Goal: Use online tool/utility: Utilize a website feature to perform a specific function

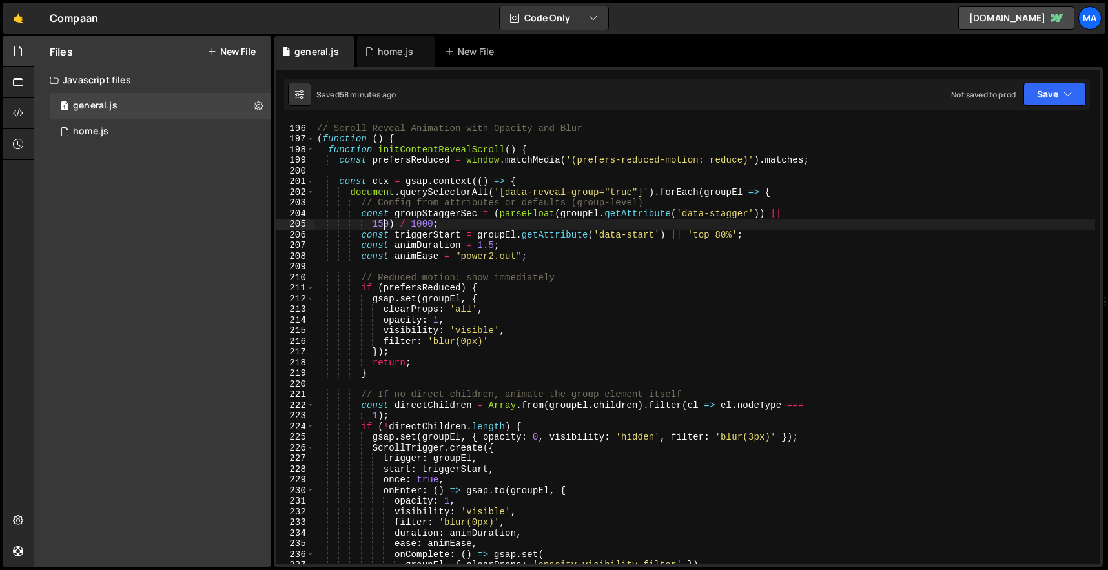
scroll to position [2075, 0]
click at [661, 340] on div "============================================================ */ // Scroll Revea…" at bounding box center [704, 344] width 780 height 464
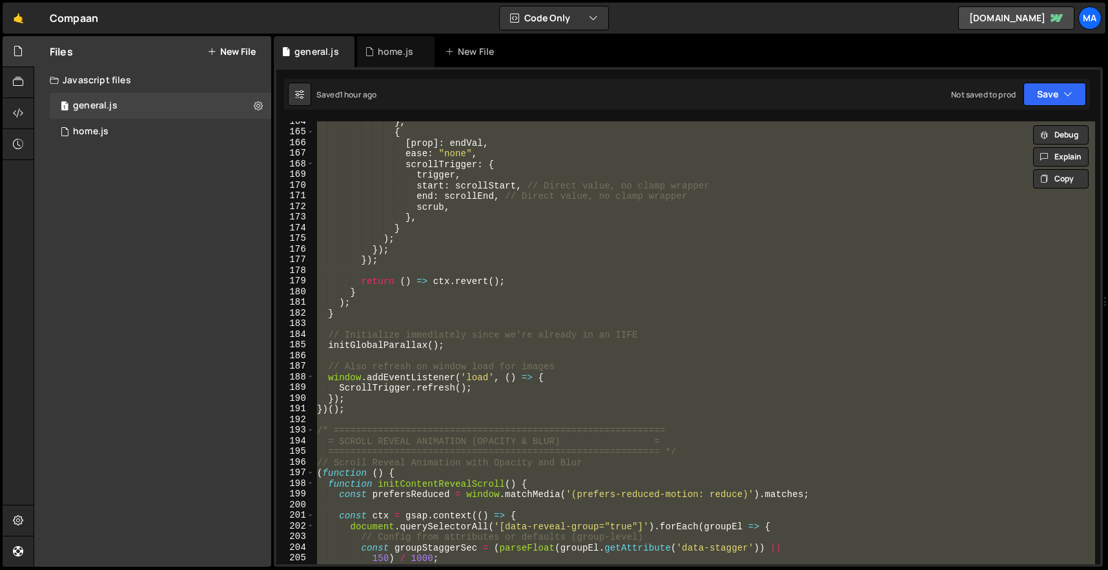
scroll to position [1889, 0]
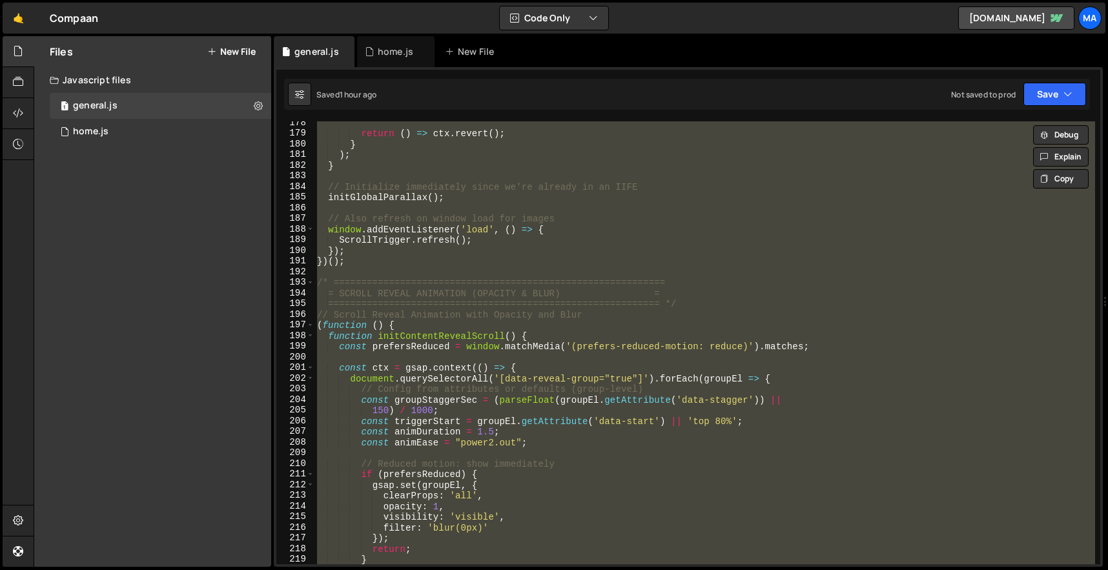
click at [438, 367] on div "return ( ) => ctx . revert ( ) ; } ) ; } // Initialize immediately since we're …" at bounding box center [704, 342] width 780 height 443
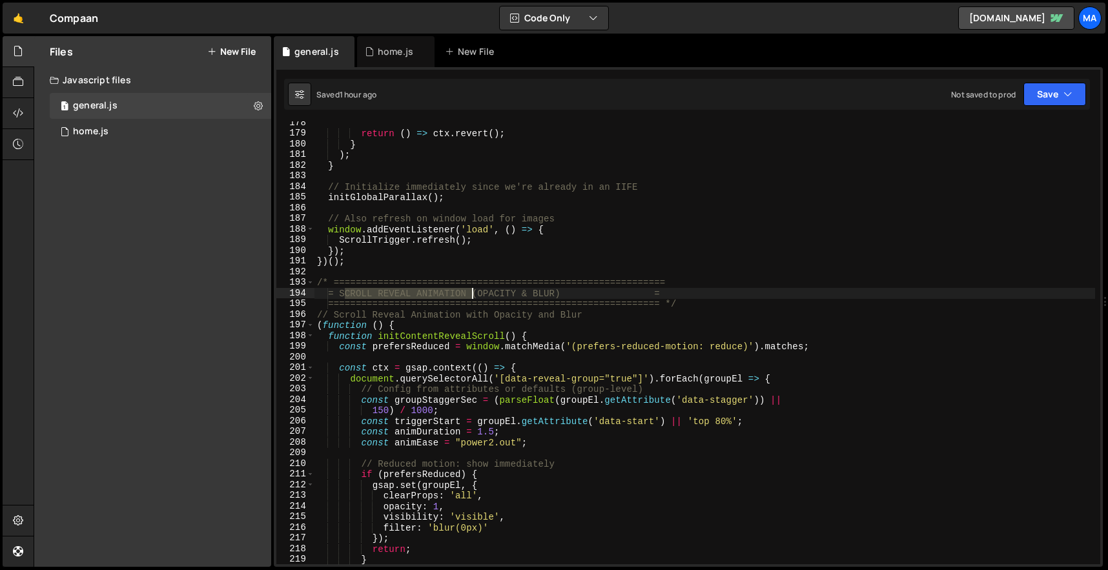
drag, startPoint x: 345, startPoint y: 294, endPoint x: 472, endPoint y: 296, distance: 126.5
click at [472, 296] on div "return ( ) => ctx . revert ( ) ; } ) ; } // Initialize immediately since we're …" at bounding box center [704, 349] width 780 height 464
type textarea "= SCROLL REVEAL ANIMATION (OPACITY & BLUR) ="
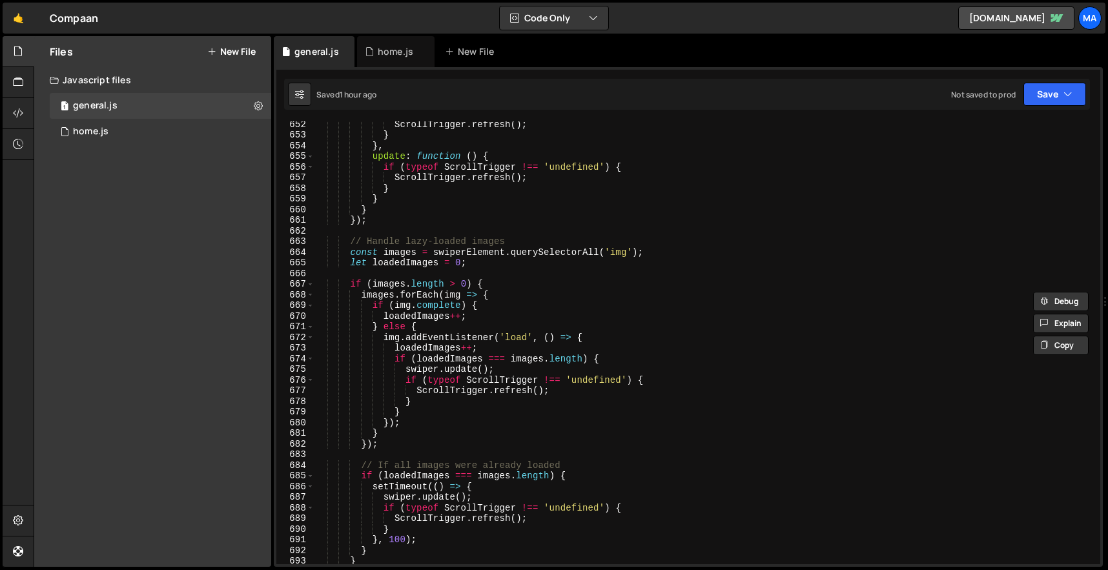
scroll to position [7303, 0]
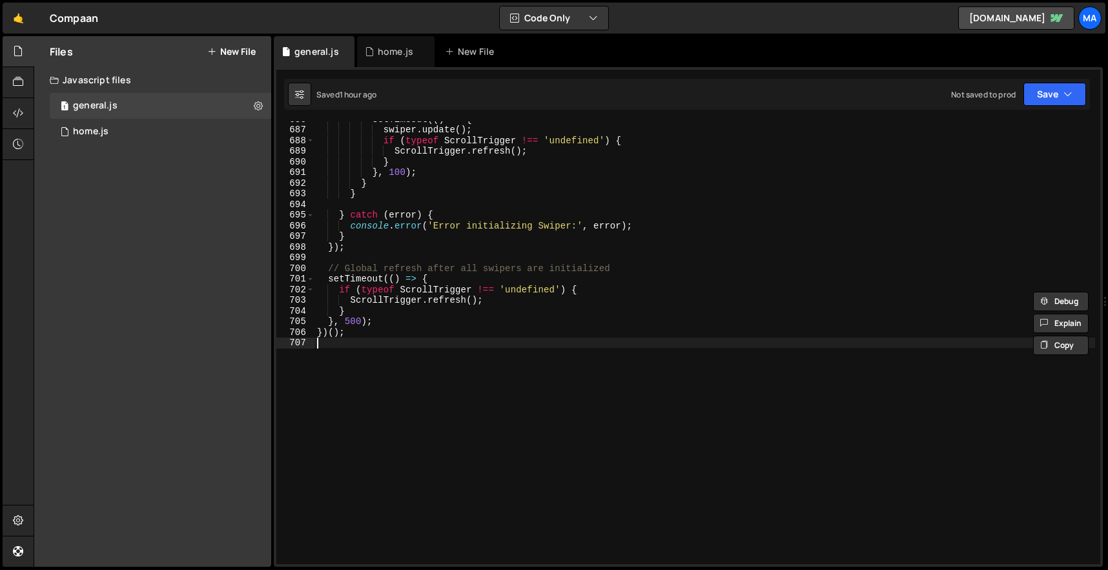
click at [540, 397] on div "setTimeout (( ) => { swiper . update ( ) ; if ( typeof ScrollTrigger !== 'undef…" at bounding box center [704, 346] width 780 height 464
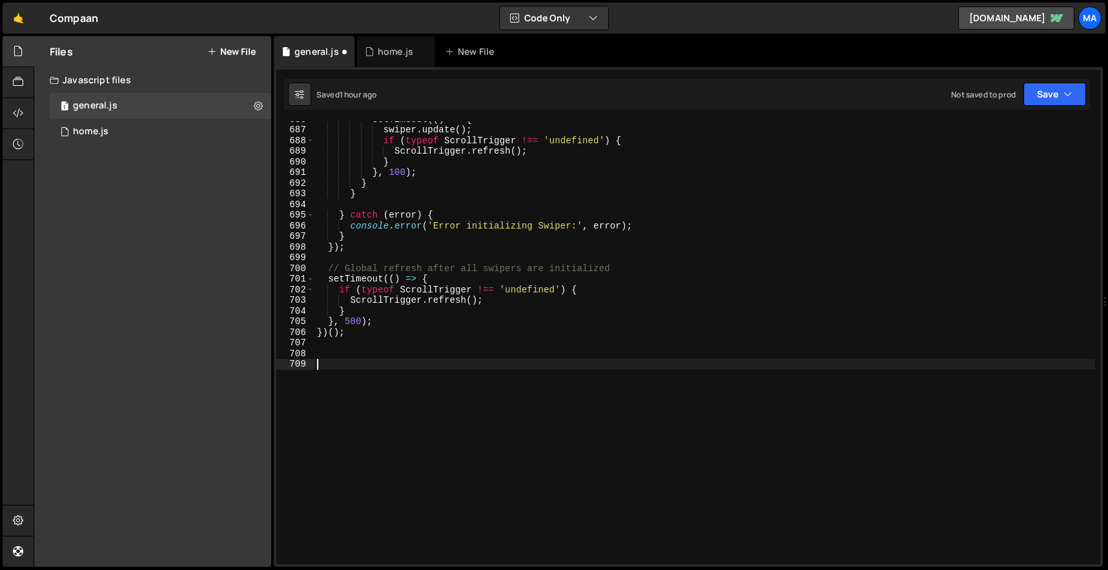
paste textarea "})();"
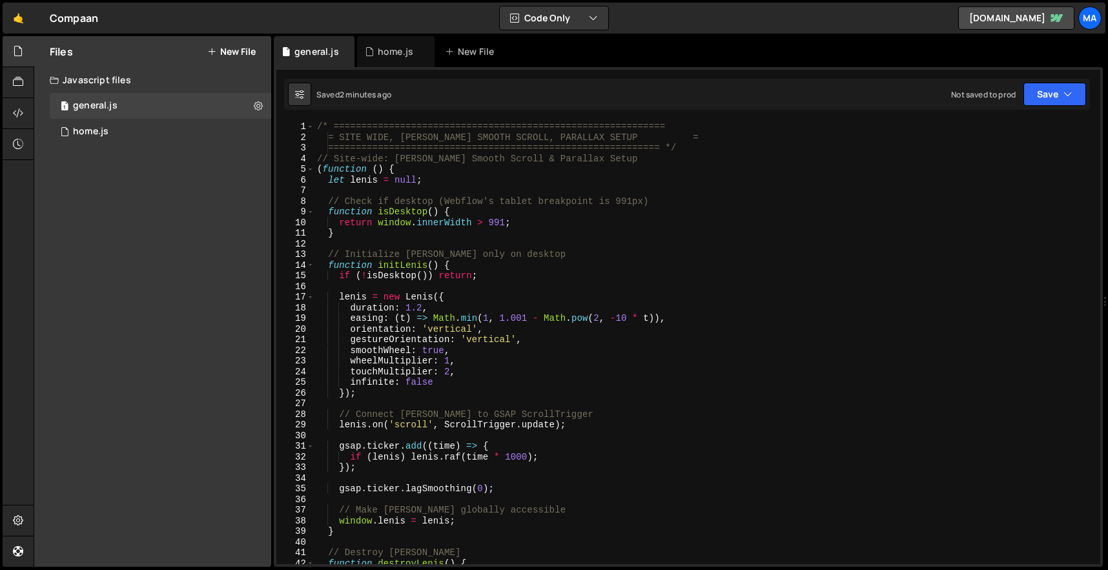
click at [318, 122] on div "/* ============================================================ = SITE WIDE, LE…" at bounding box center [704, 353] width 780 height 464
paste textarea "})();"
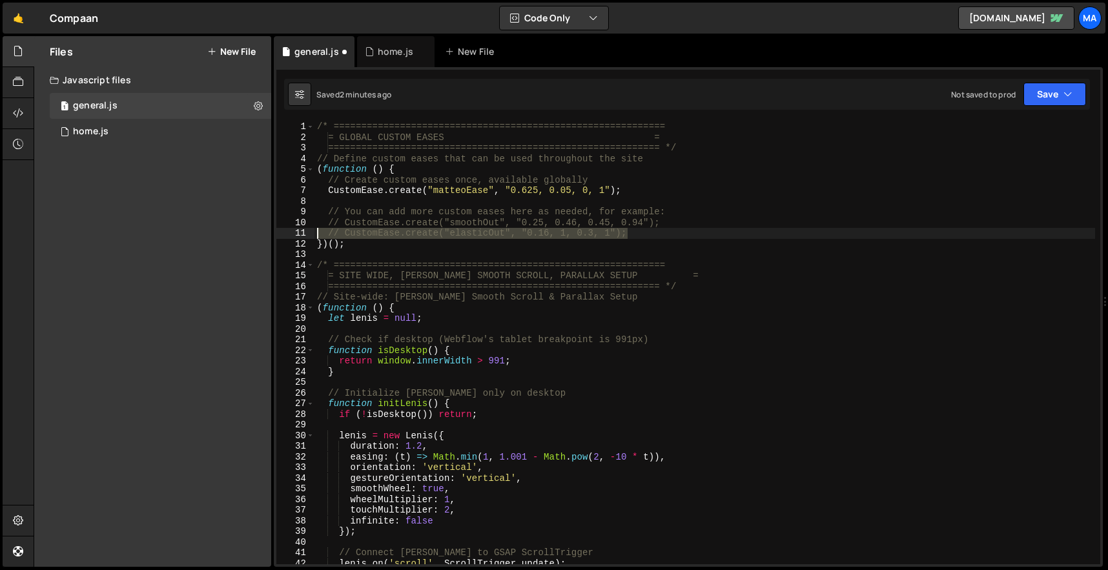
drag, startPoint x: 642, startPoint y: 233, endPoint x: 292, endPoint y: 228, distance: 349.9
click at [292, 228] on div "/* ============================================================ 1 2 3 4 5 6 7 8…" at bounding box center [688, 342] width 824 height 443
type textarea "// CustomEase.create("elasticOut", "0.16, 1, 0.3, 1");"
type textarea "// CustomEase.create("smoothOut", "0.25, 0.46, 0.45, 0.94");"
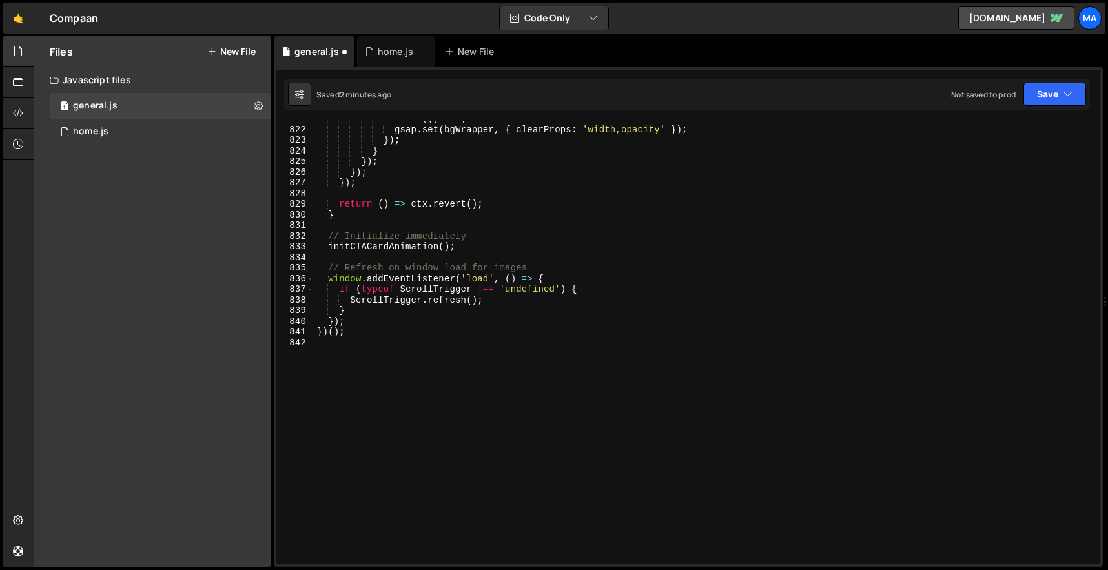
click at [511, 374] on div "tl . call (( ) => { gsap . set ( bgWrapper , { clearProps : 'width,opacity' }) …" at bounding box center [704, 346] width 780 height 464
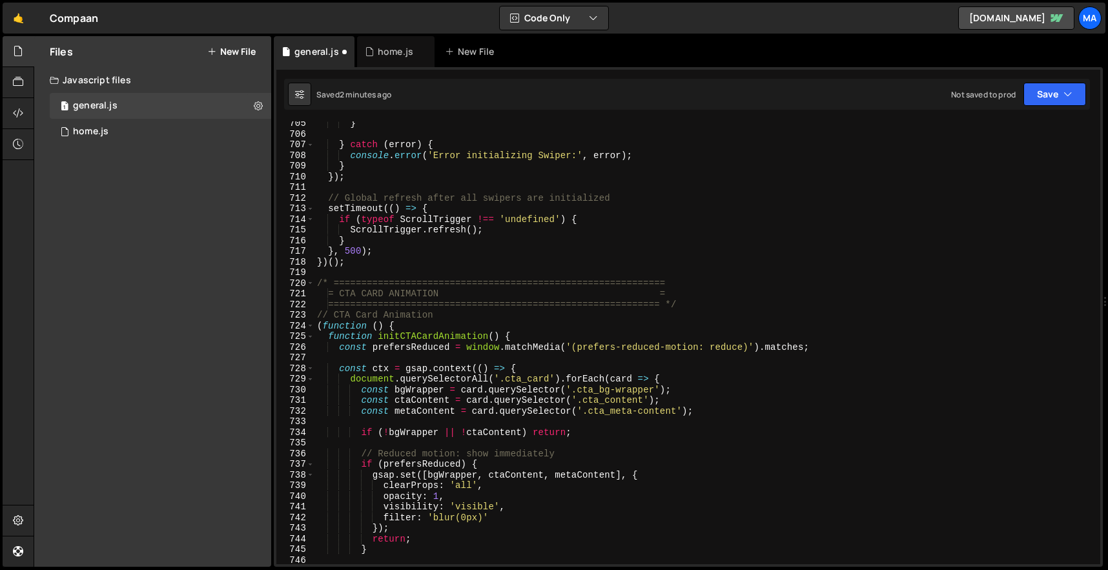
scroll to position [7516, 0]
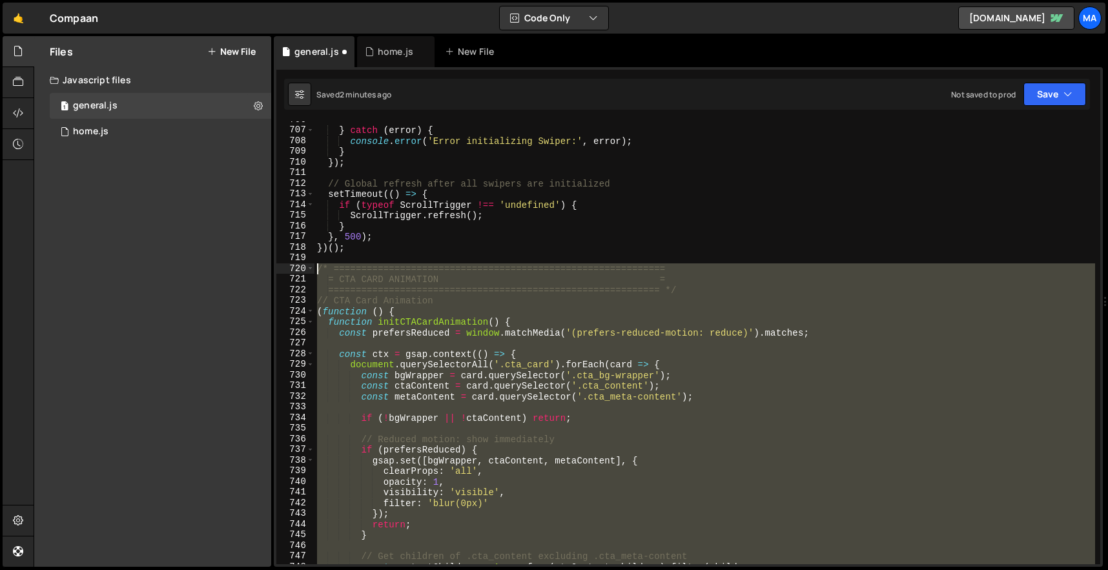
click at [318, 266] on div "} catch ( error ) { console . error ( 'Error initializing Swiper:' , error ) ; …" at bounding box center [704, 346] width 780 height 464
paste textarea "})();"
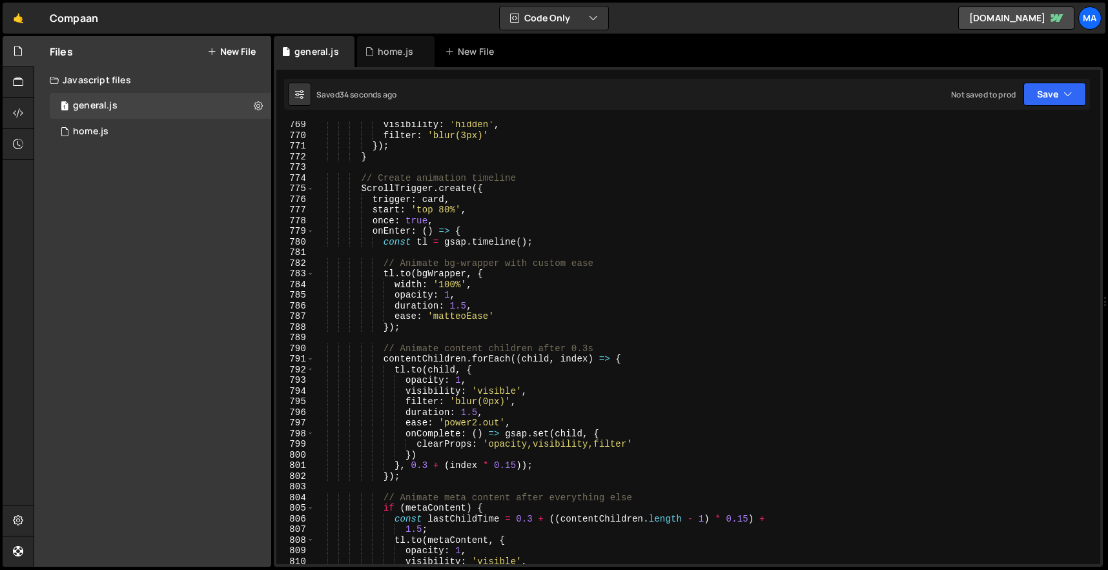
scroll to position [8252, 0]
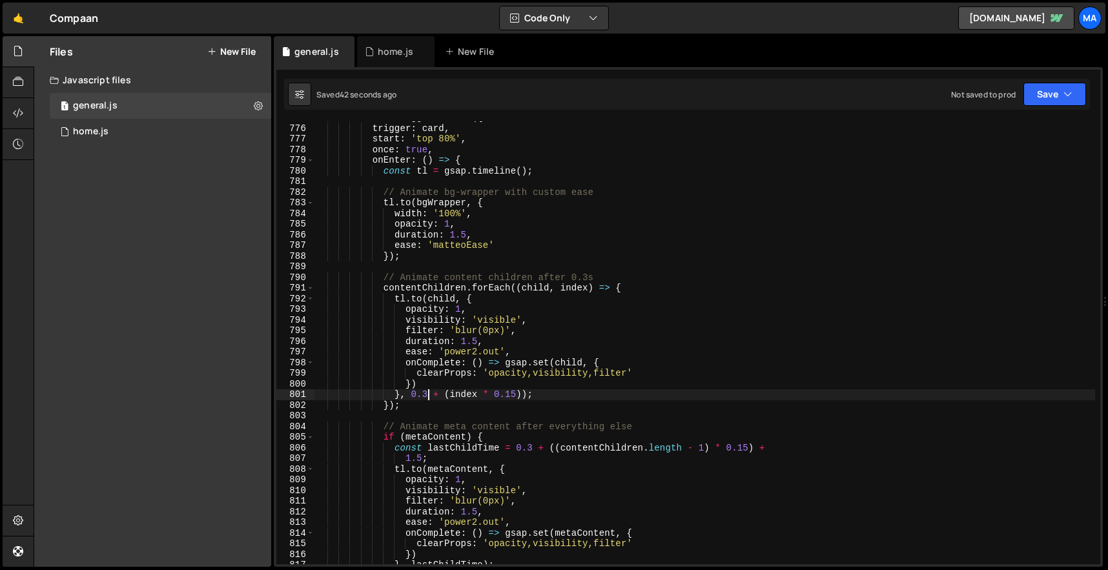
click at [426, 394] on div "ScrollTrigger . create ({ trigger : card , start : 'top 80%' , once : true , on…" at bounding box center [704, 344] width 780 height 464
click at [509, 394] on div "ScrollTrigger . create ({ trigger : card , start : 'top 80%' , once : true , on…" at bounding box center [704, 344] width 780 height 464
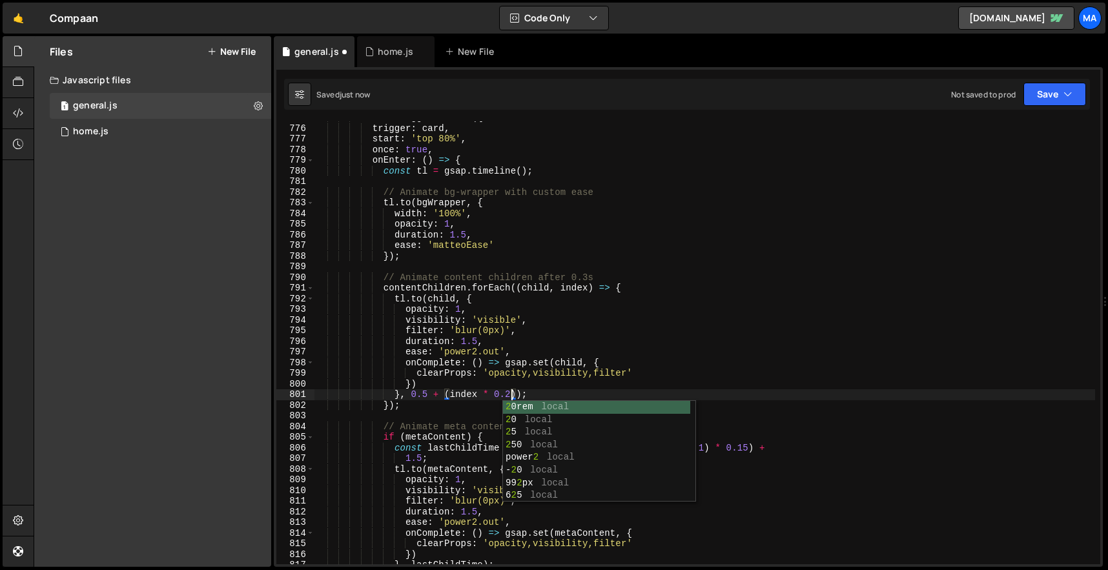
click at [534, 381] on div "ScrollTrigger . create ({ trigger : card , start : 'top 80%' , once : true , on…" at bounding box center [704, 344] width 780 height 464
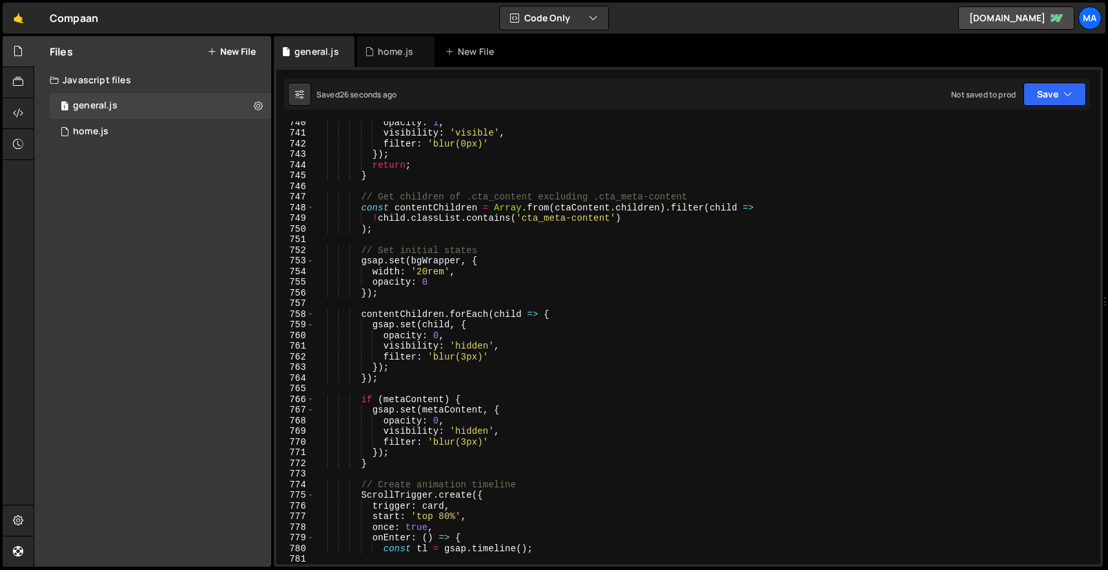
scroll to position [7847, 0]
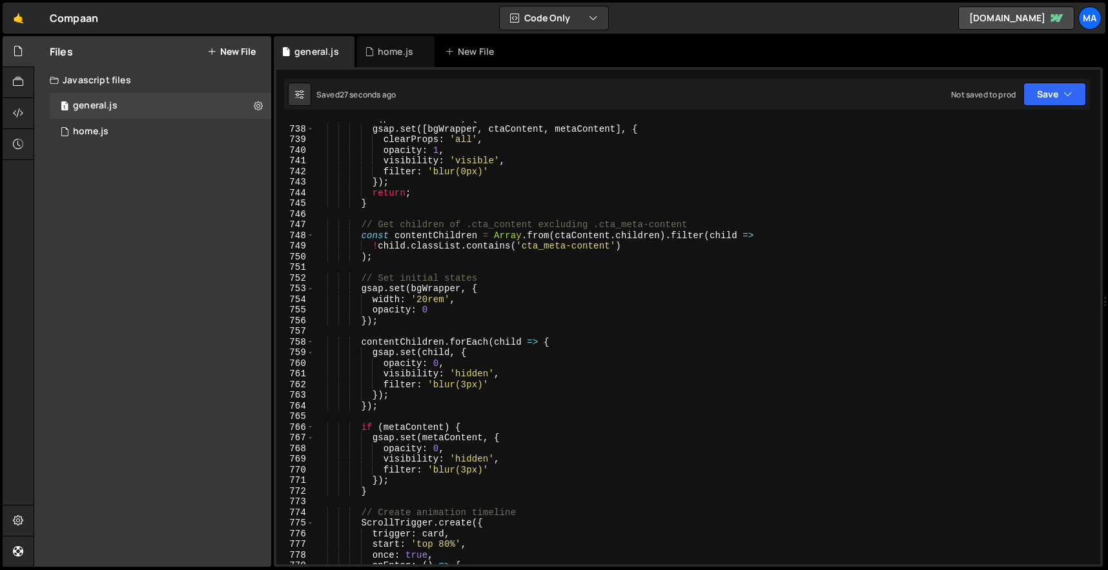
click at [425, 298] on div "if ( prefersReduced ) { gsap . set ([ bgWrapper , ctaContent , metaContent ] , …" at bounding box center [704, 345] width 780 height 464
type textarea "width: '10rem',"
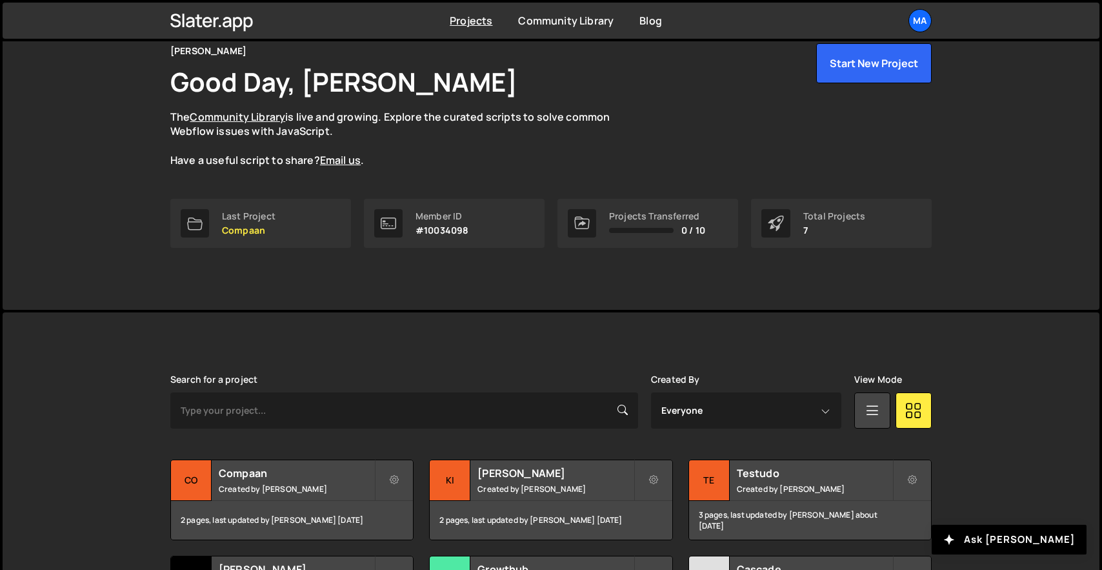
scroll to position [61, 0]
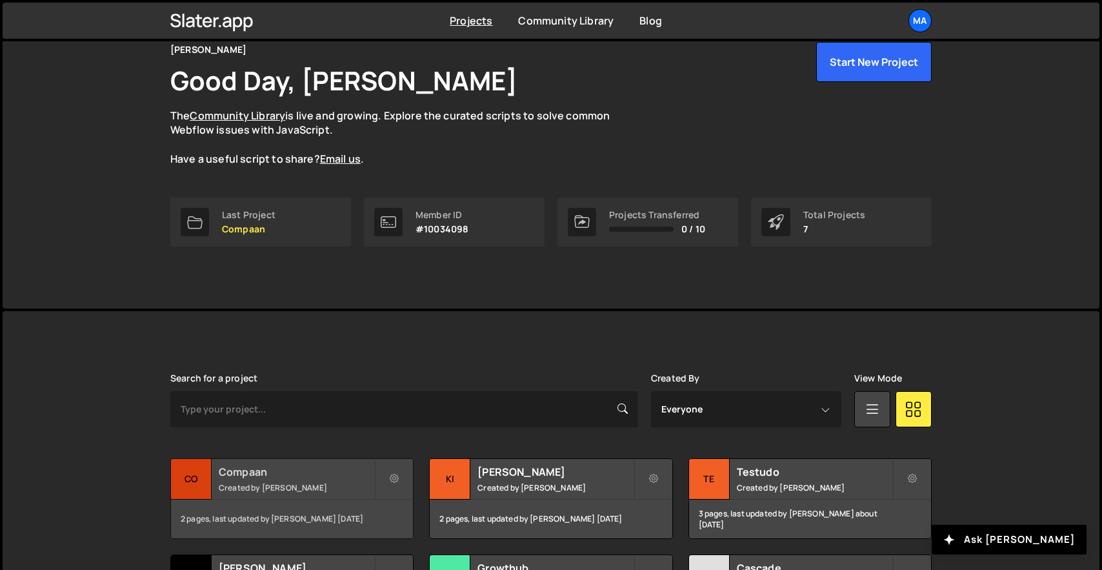
click at [270, 491] on small "Created by [PERSON_NAME]" at bounding box center [297, 487] width 156 height 11
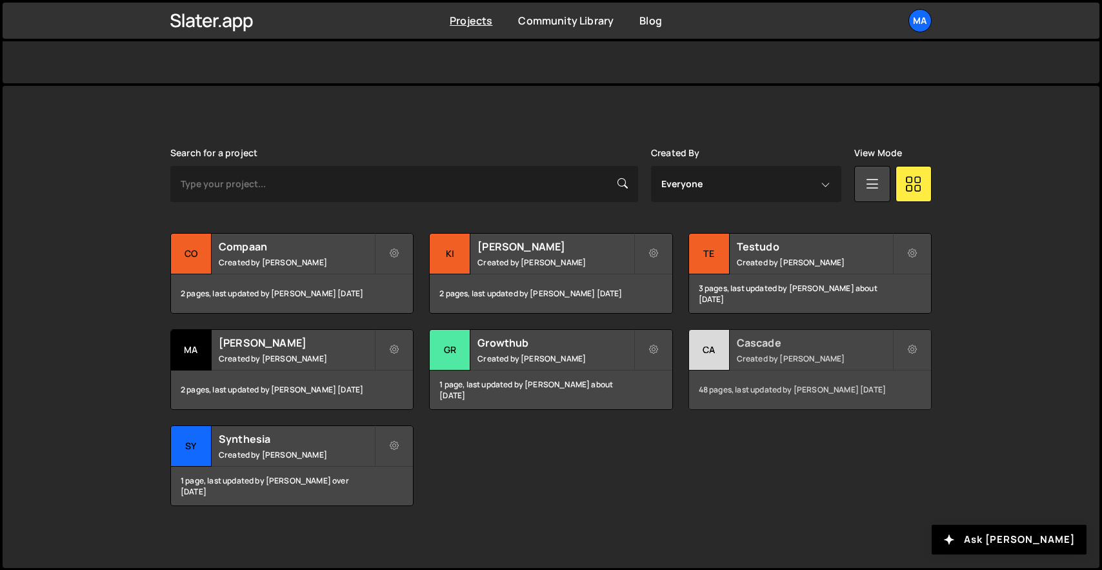
click at [792, 350] on div "Cascade Created by Matteo Fabbiani" at bounding box center [810, 350] width 242 height 40
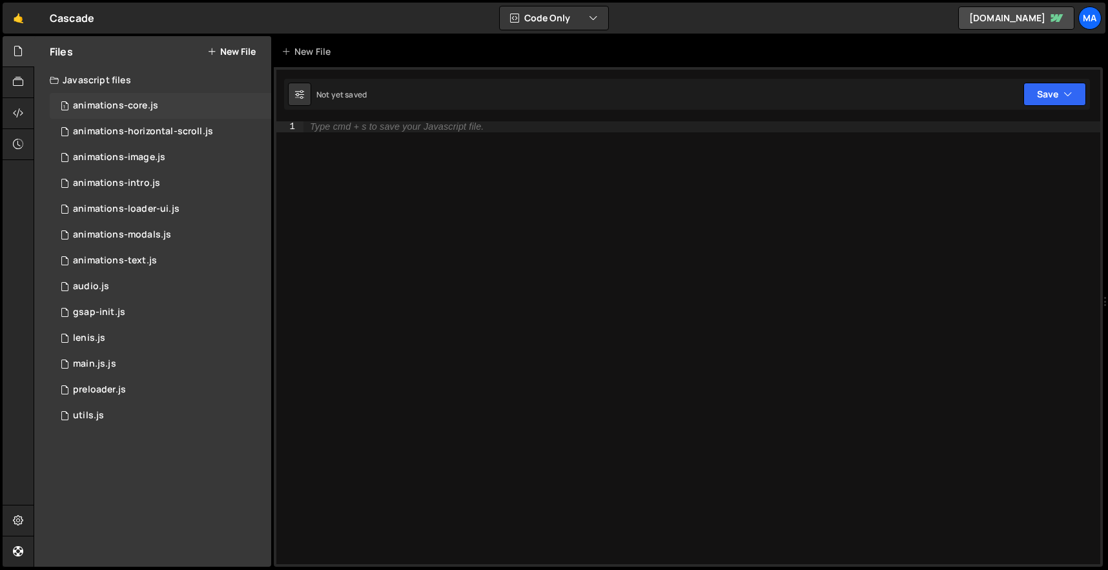
click at [149, 107] on div "animations-core.js" at bounding box center [115, 106] width 85 height 12
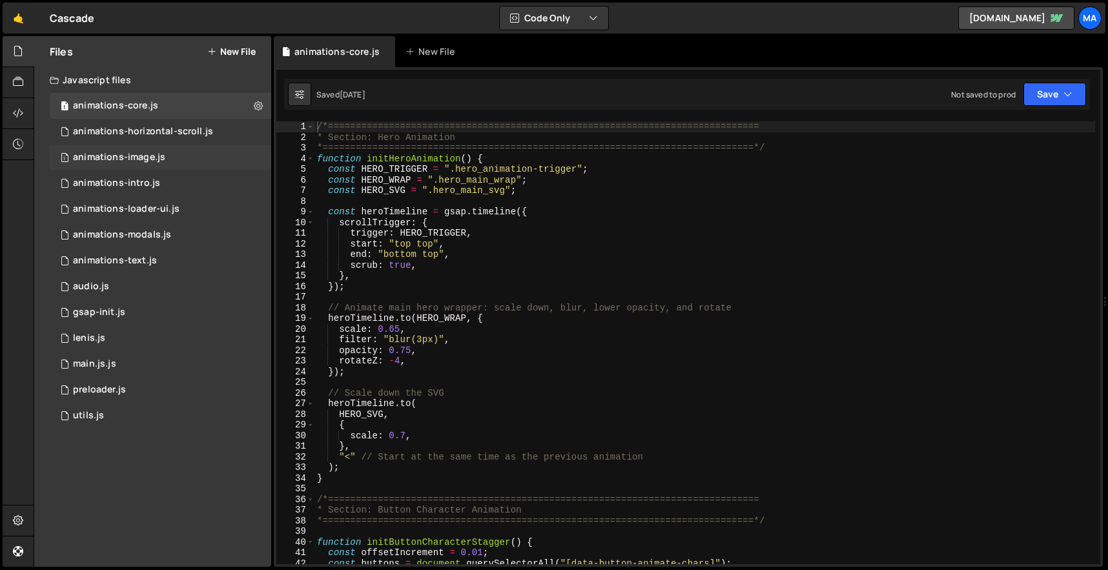
click at [149, 155] on div "animations-image.js" at bounding box center [119, 158] width 92 height 12
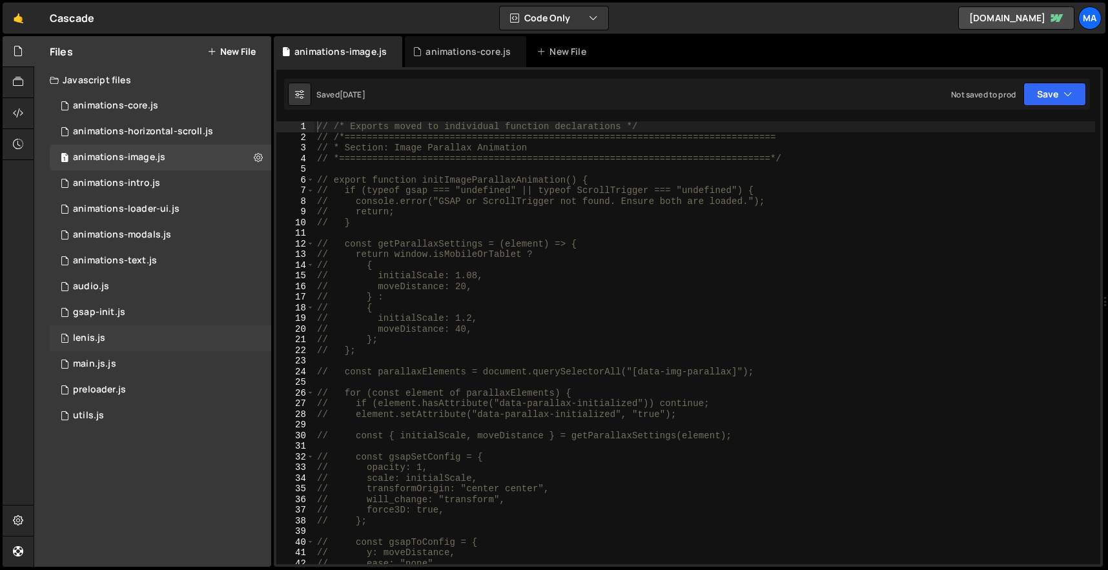
click at [145, 328] on div "1 [PERSON_NAME].js 0" at bounding box center [160, 338] width 221 height 26
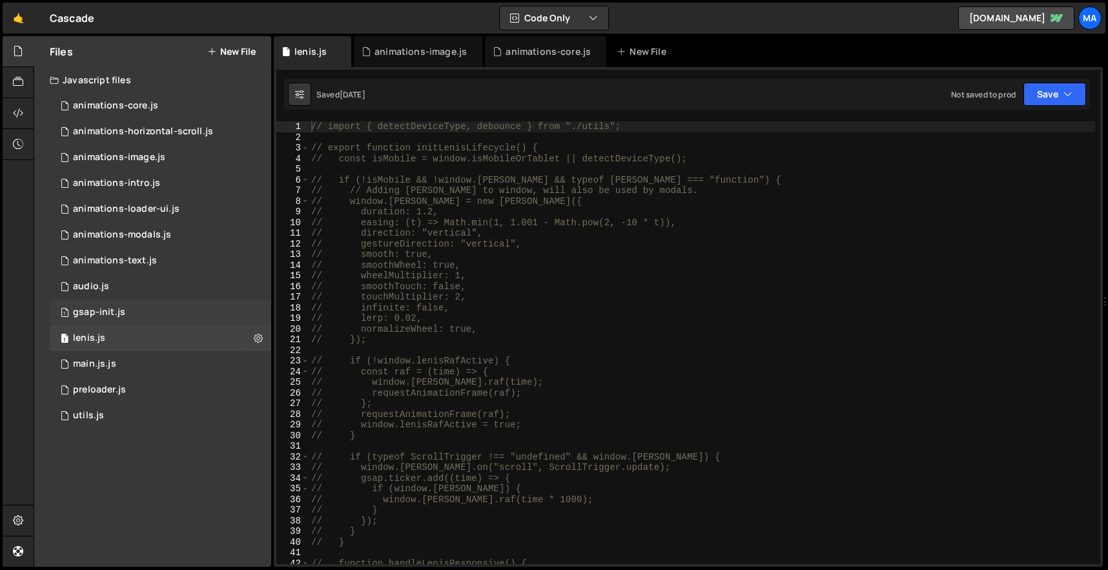
click at [145, 314] on div "1 gsap-init.js 0" at bounding box center [160, 312] width 221 height 26
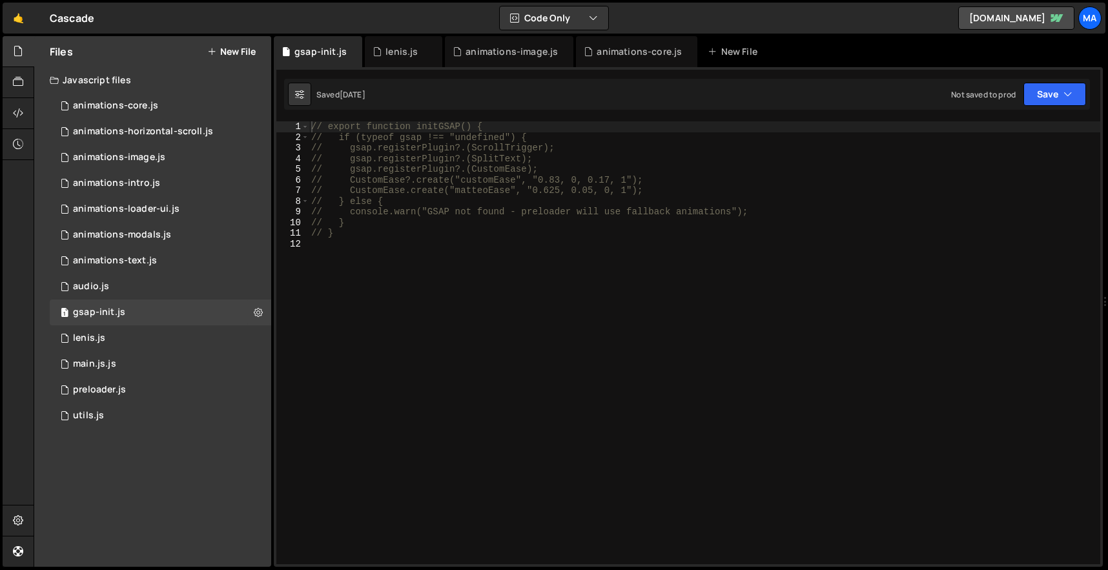
type textarea "// CustomEase.create("matteoEase", "0.625, 0.05, 0, 1");"
drag, startPoint x: 528, startPoint y: 188, endPoint x: 640, endPoint y: 188, distance: 111.7
click at [640, 188] on div "// export function initGSAP() { // if (typeof gsap !== "undefined") { // gsap.r…" at bounding box center [704, 353] width 791 height 464
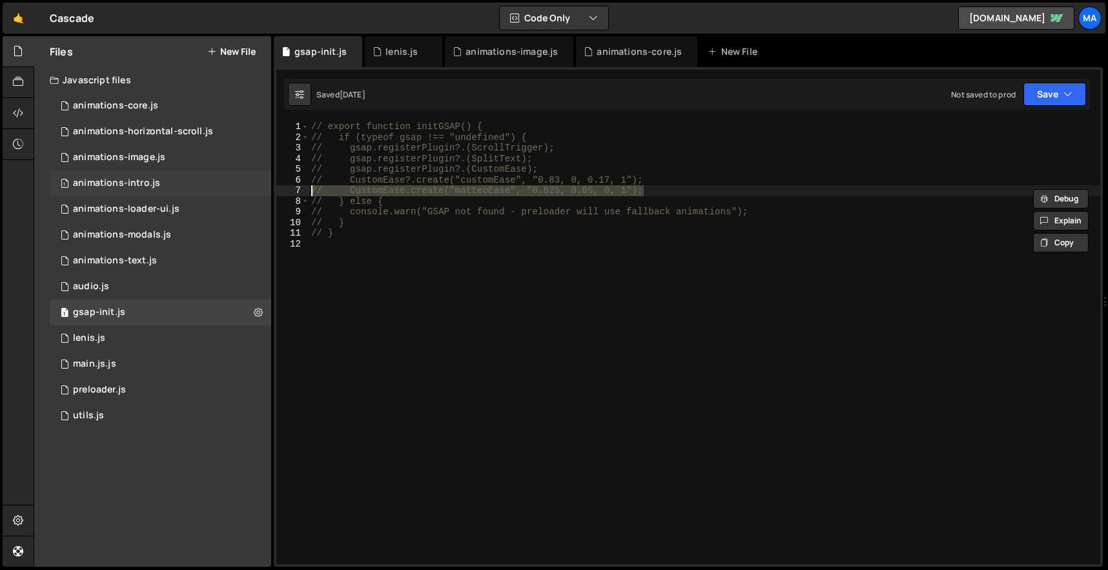
drag, startPoint x: 674, startPoint y: 188, endPoint x: 270, endPoint y: 193, distance: 404.1
click at [270, 193] on div "Files New File Javascript files 1 animations-core.js 0 1 animations-horizontal-…" at bounding box center [571, 301] width 1074 height 531
